Goal: Information Seeking & Learning: Learn about a topic

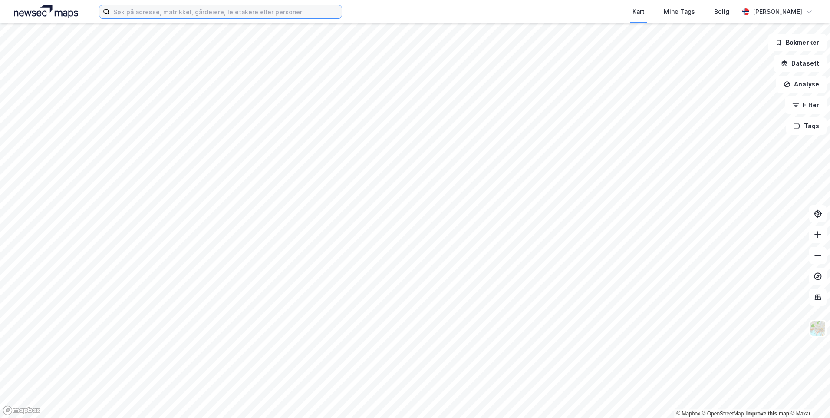
click at [293, 14] on input at bounding box center [226, 11] width 232 height 13
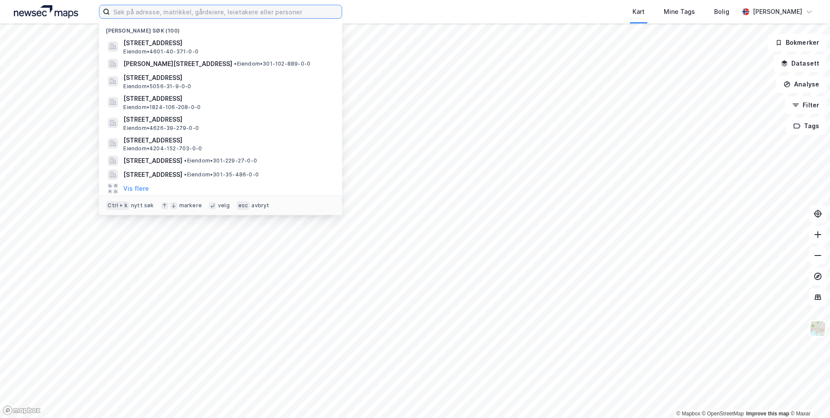
paste input "[STREET_ADDRESS],"
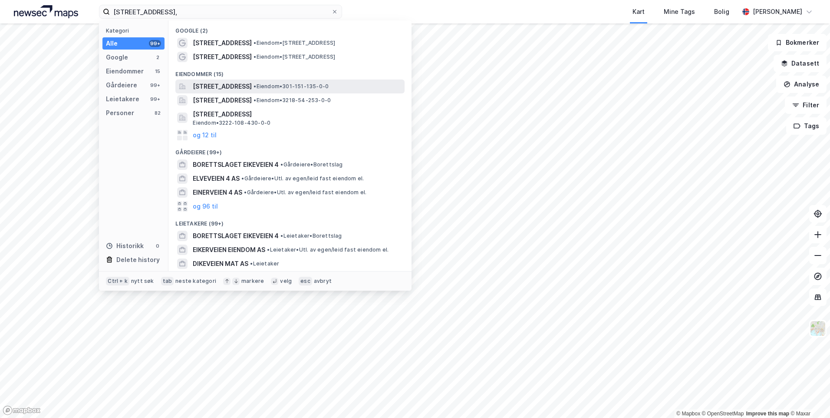
click at [289, 87] on span "• Eiendom • 301-151-135-0-0" at bounding box center [291, 86] width 75 height 7
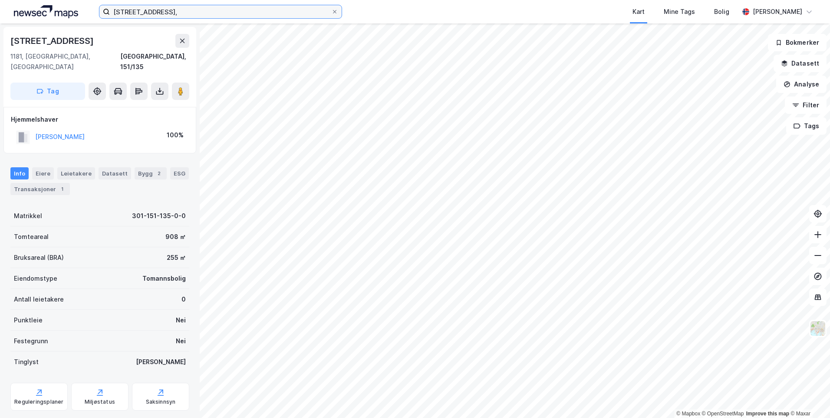
click at [259, 7] on input "[STREET_ADDRESS]," at bounding box center [220, 11] width 221 height 13
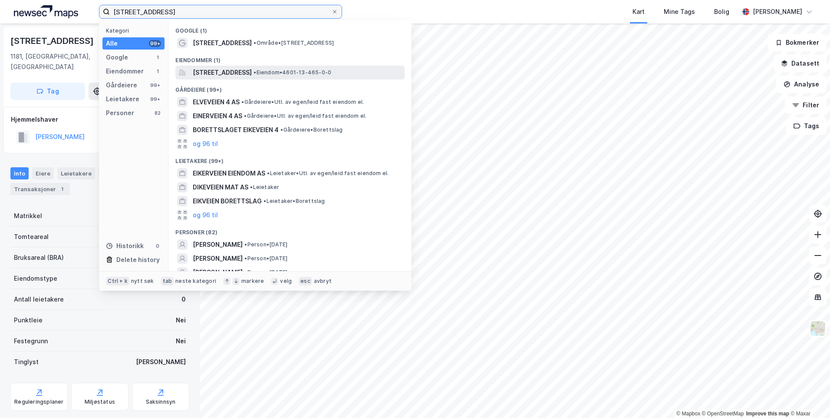
type input "[STREET_ADDRESS]"
click at [250, 72] on span "[STREET_ADDRESS]" at bounding box center [222, 72] width 59 height 10
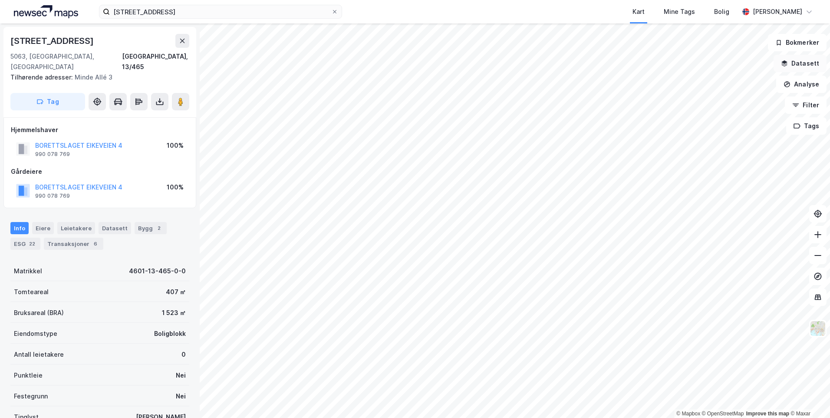
click at [795, 63] on button "Datasett" at bounding box center [800, 63] width 53 height 17
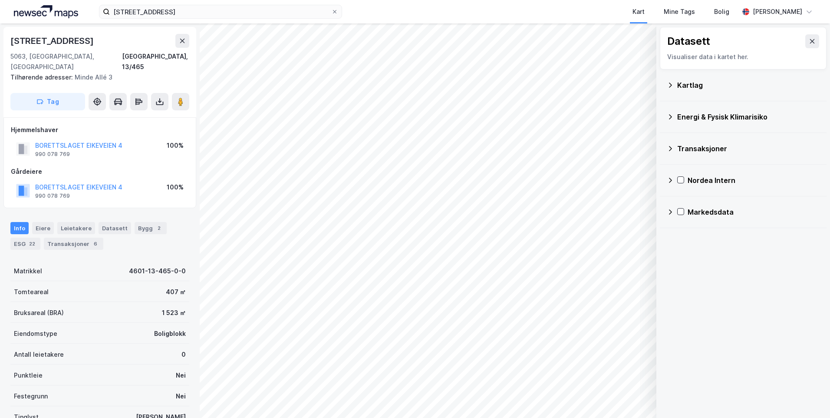
click at [695, 83] on div "Kartlag" at bounding box center [748, 85] width 142 height 10
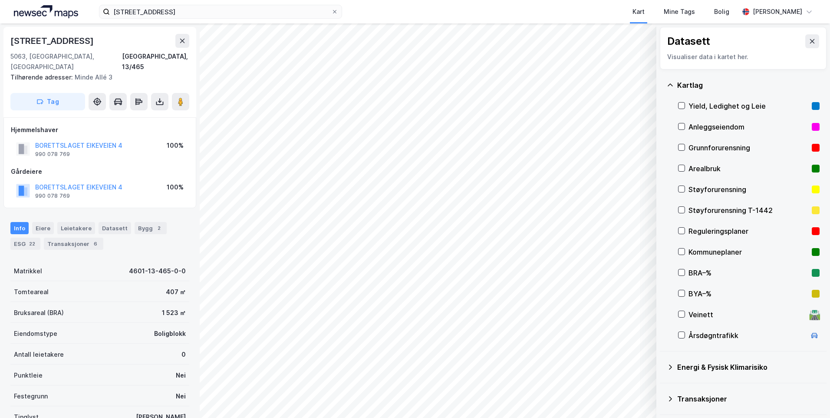
click at [679, 143] on div "Grunnforurensning" at bounding box center [749, 147] width 142 height 21
click at [671, 84] on icon at bounding box center [670, 84] width 5 height 3
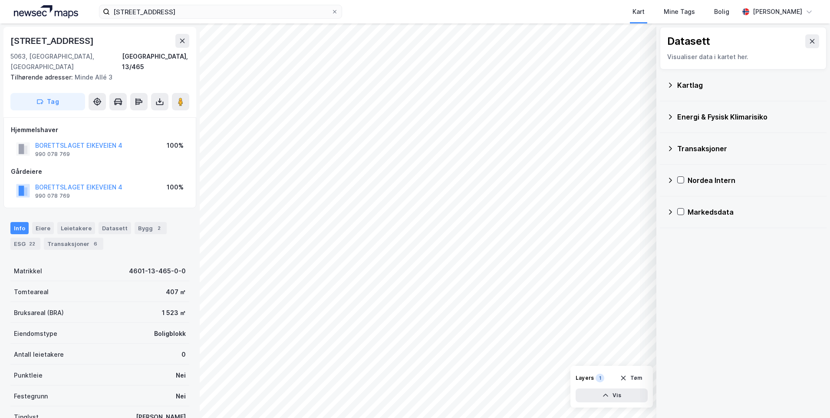
click at [672, 115] on icon at bounding box center [670, 116] width 7 height 7
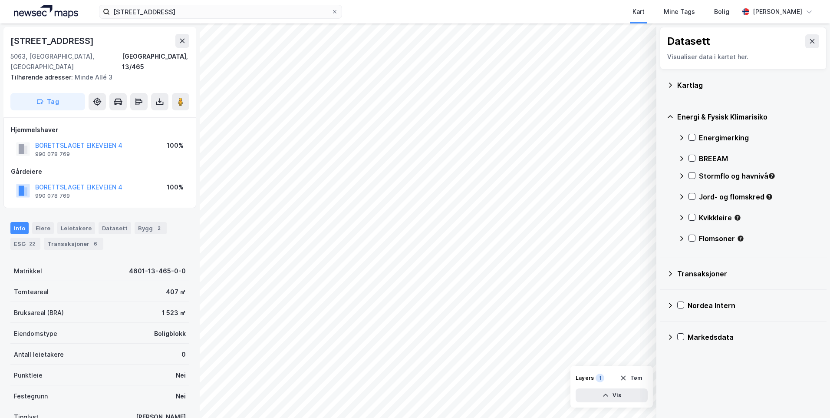
click at [680, 135] on icon at bounding box center [681, 137] width 7 height 7
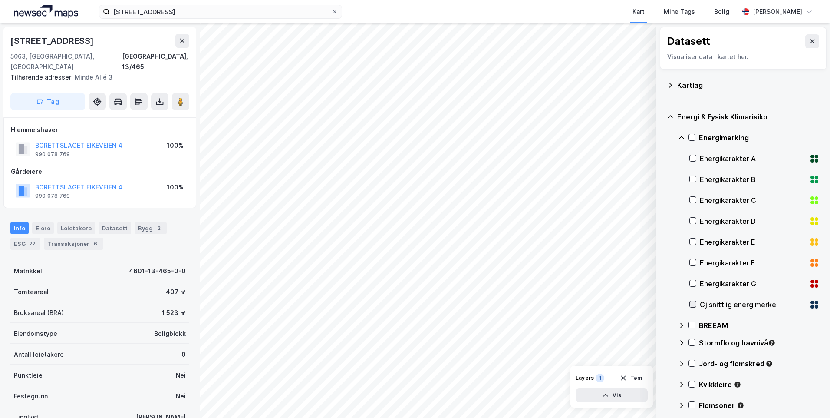
click at [694, 303] on icon at bounding box center [693, 304] width 6 height 6
click at [679, 139] on icon at bounding box center [681, 137] width 7 height 7
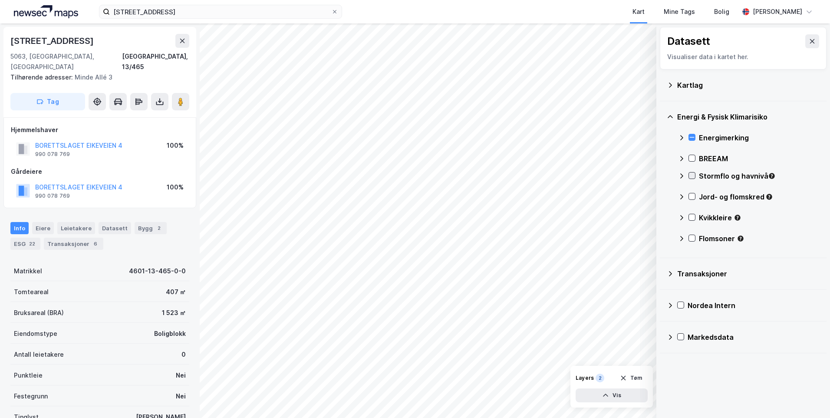
click at [692, 173] on icon at bounding box center [692, 175] width 6 height 6
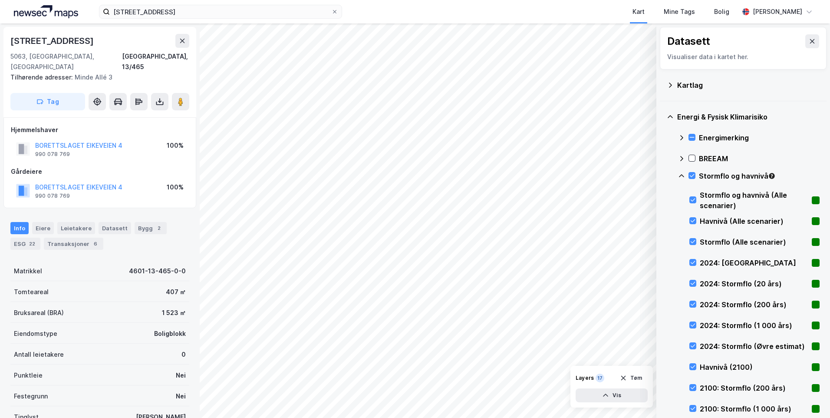
click at [680, 175] on icon at bounding box center [681, 175] width 7 height 7
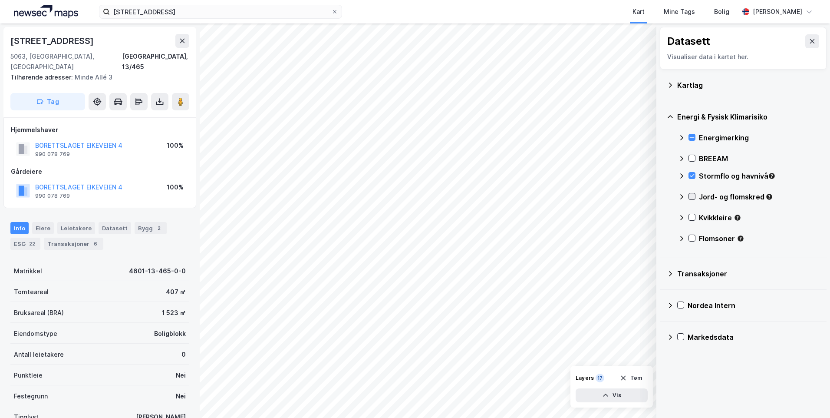
click at [694, 198] on icon at bounding box center [692, 196] width 6 height 6
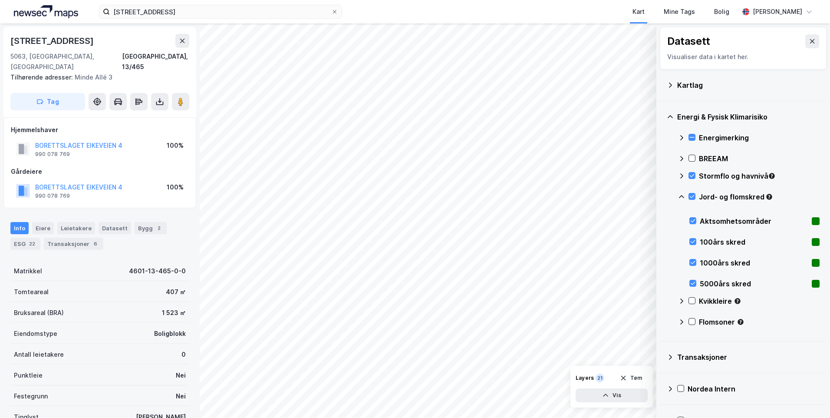
click at [678, 192] on div "Jord- og flomskred" at bounding box center [749, 200] width 142 height 21
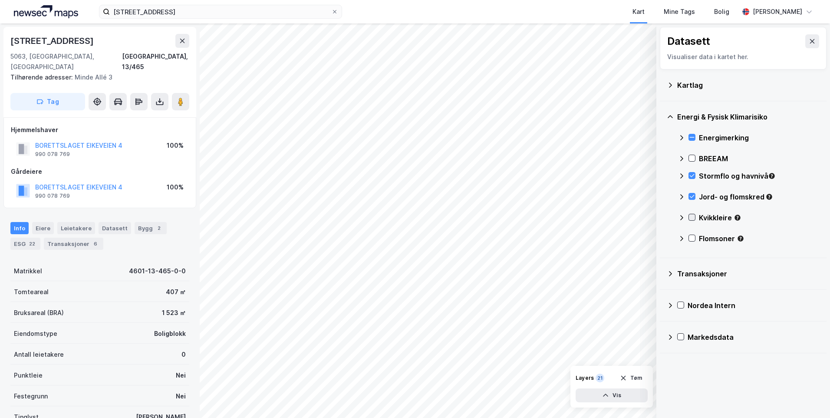
click at [691, 216] on icon at bounding box center [692, 217] width 6 height 6
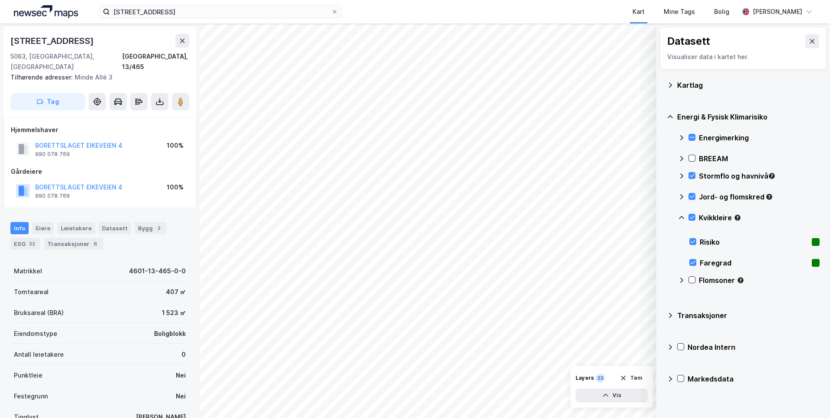
click at [682, 216] on icon at bounding box center [681, 217] width 5 height 3
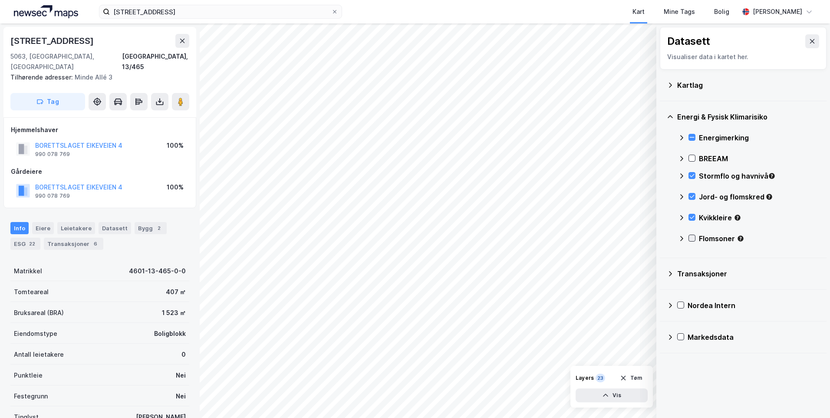
click at [691, 238] on icon at bounding box center [692, 238] width 5 height 3
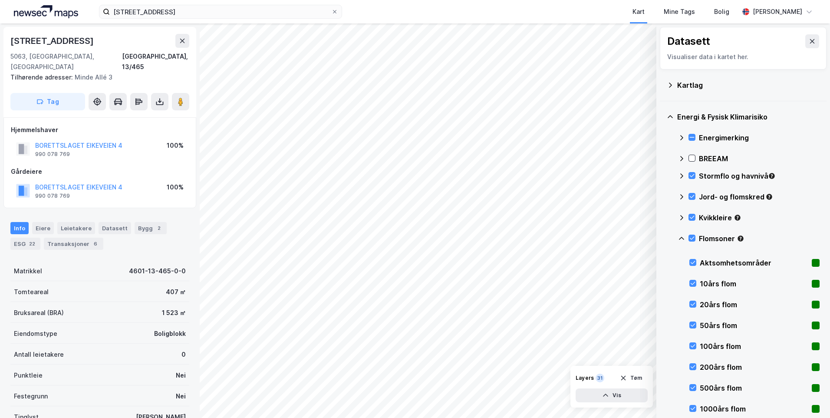
click at [682, 237] on icon at bounding box center [681, 238] width 7 height 7
